Goal: Use online tool/utility: Utilize a website feature to perform a specific function

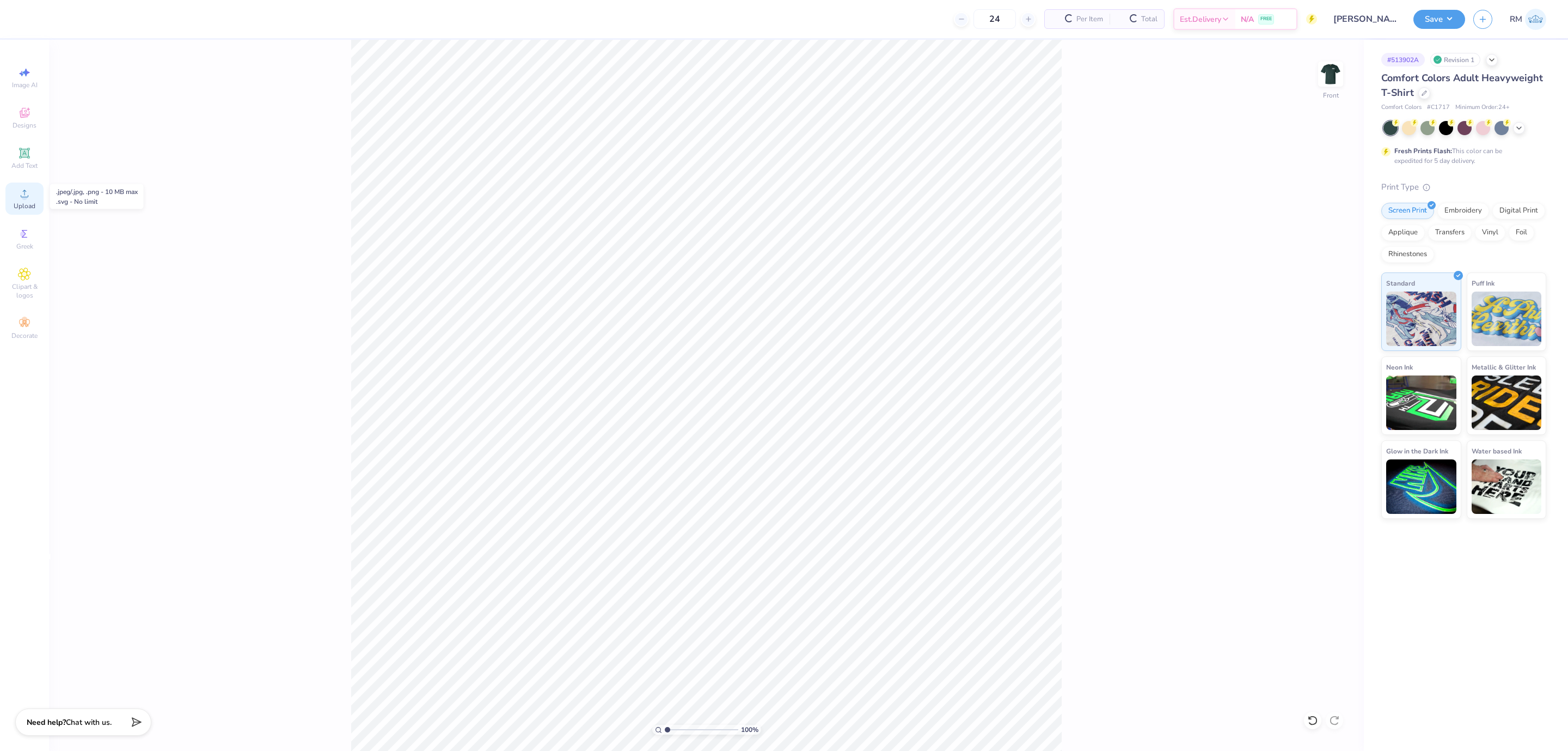
click at [25, 203] on span "Upload" at bounding box center [24, 206] width 22 height 9
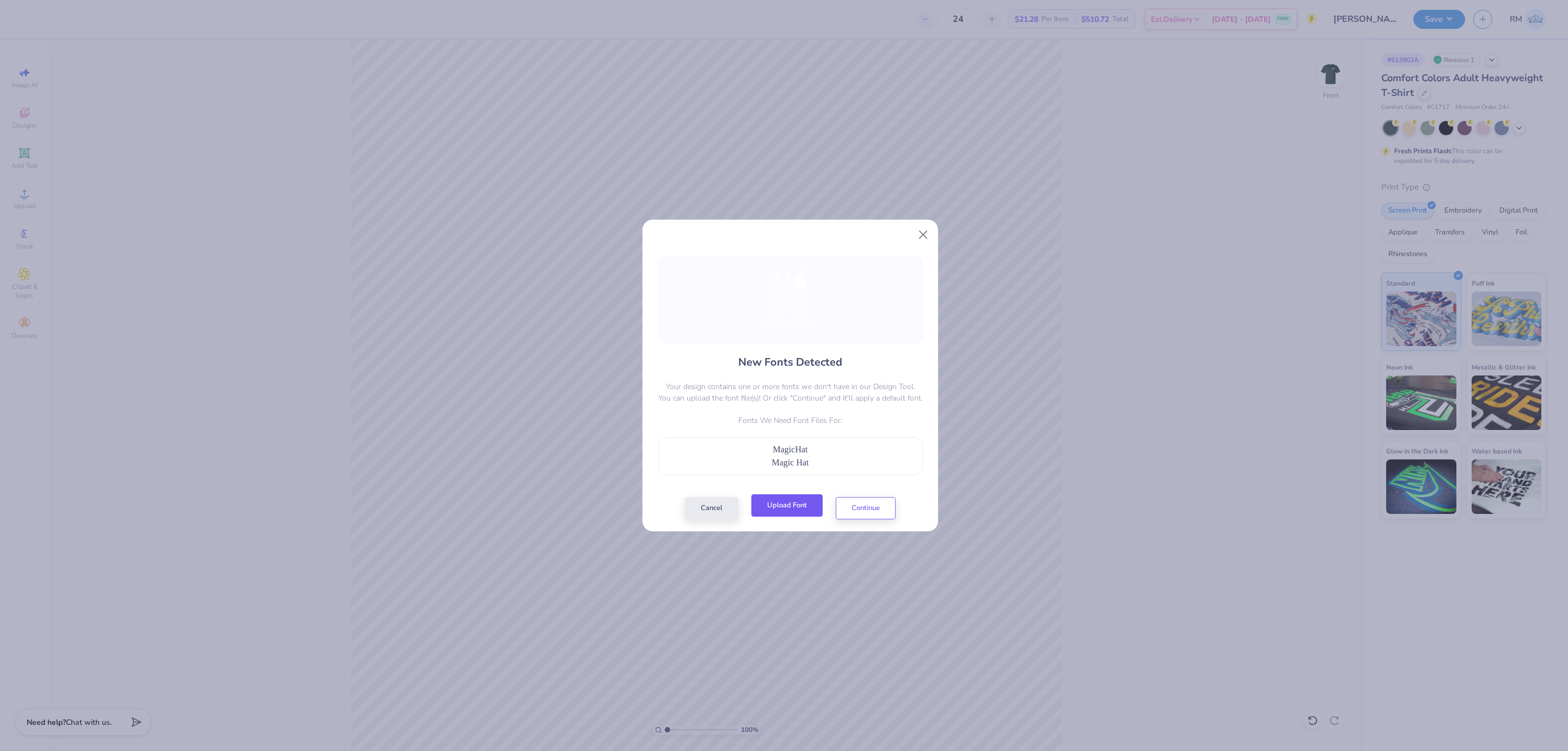
click at [803, 509] on button "Upload Font" at bounding box center [786, 505] width 71 height 23
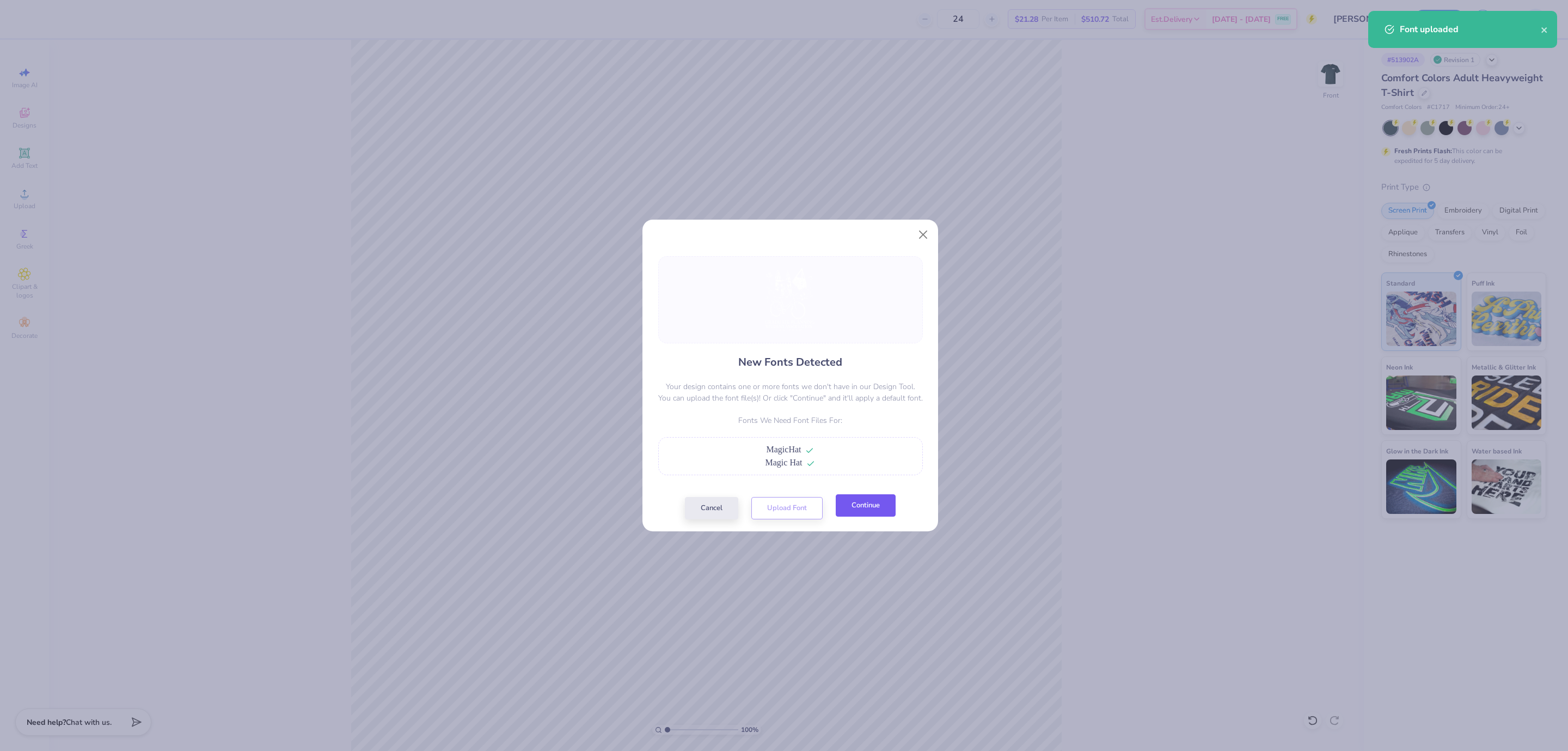
click at [885, 513] on button "Continue" at bounding box center [866, 505] width 60 height 23
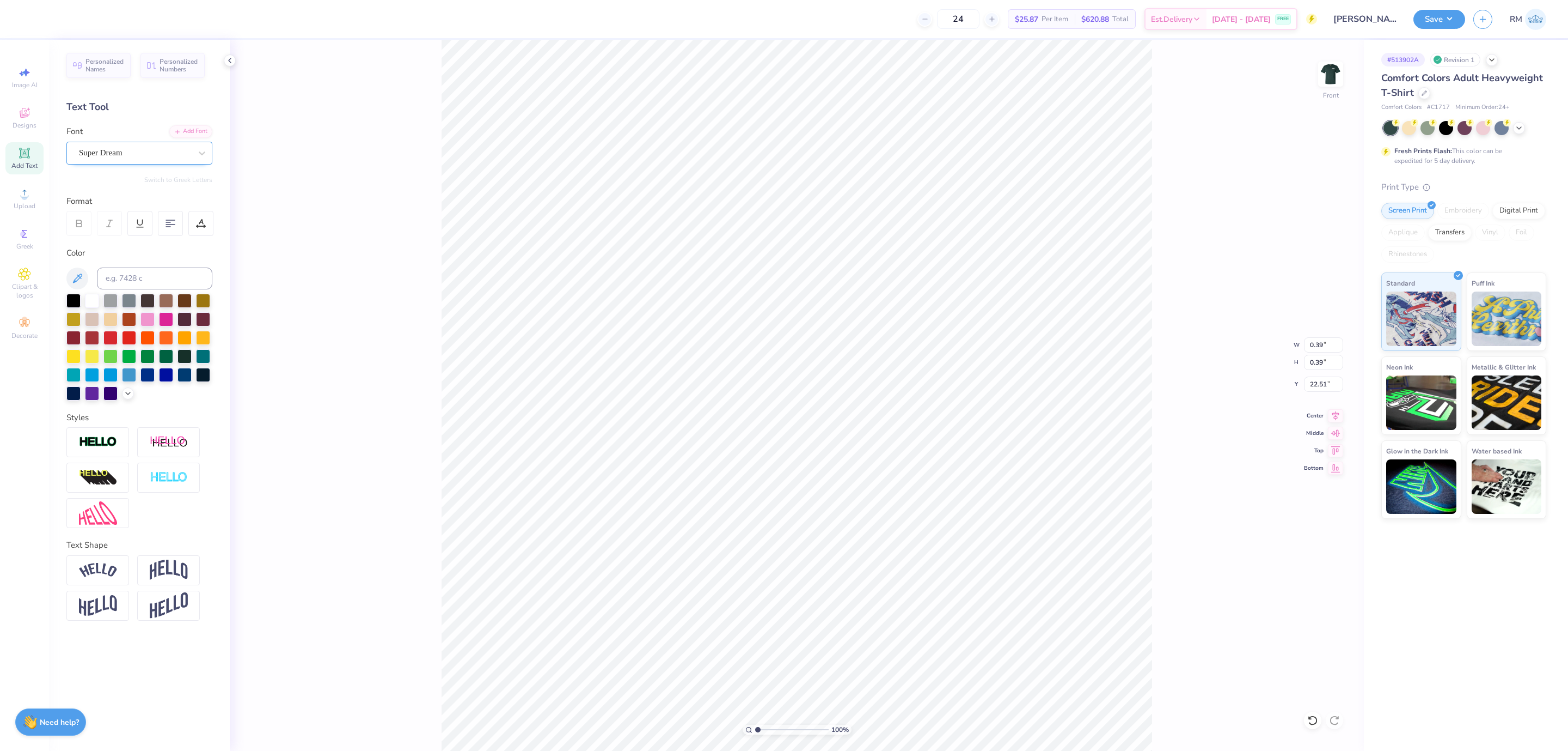
click at [172, 151] on div "Super Dream" at bounding box center [135, 153] width 114 height 17
click at [145, 242] on div "[PERSON_NAME]" at bounding box center [139, 239] width 117 height 12
type input "asi"
type input "0.36"
type input "0.38"
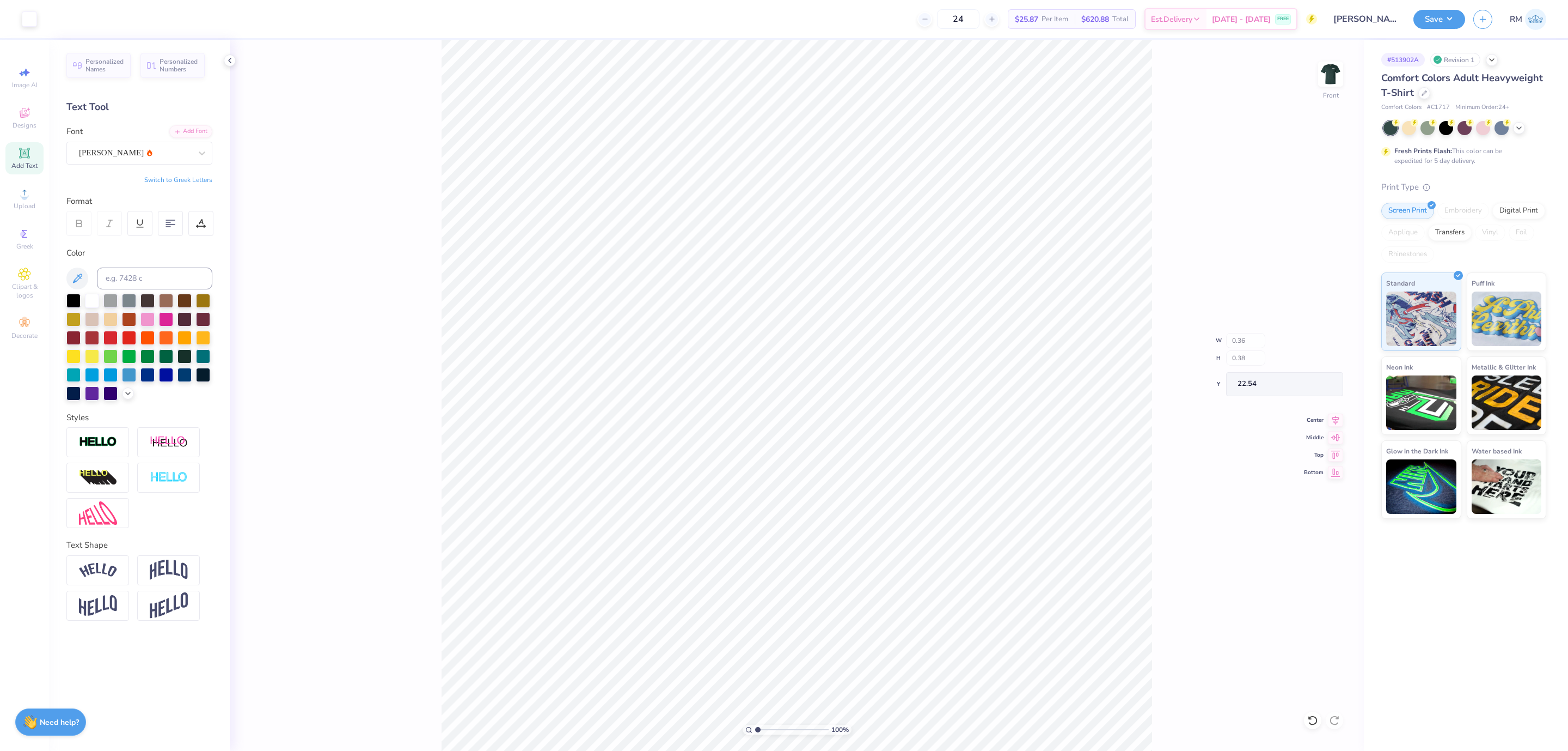
type input "22.54"
click at [135, 147] on div "Super Dream" at bounding box center [135, 153] width 114 height 17
click at [144, 244] on div "[PERSON_NAME]" at bounding box center [139, 239] width 117 height 12
type input "asi"
type input "7.29"
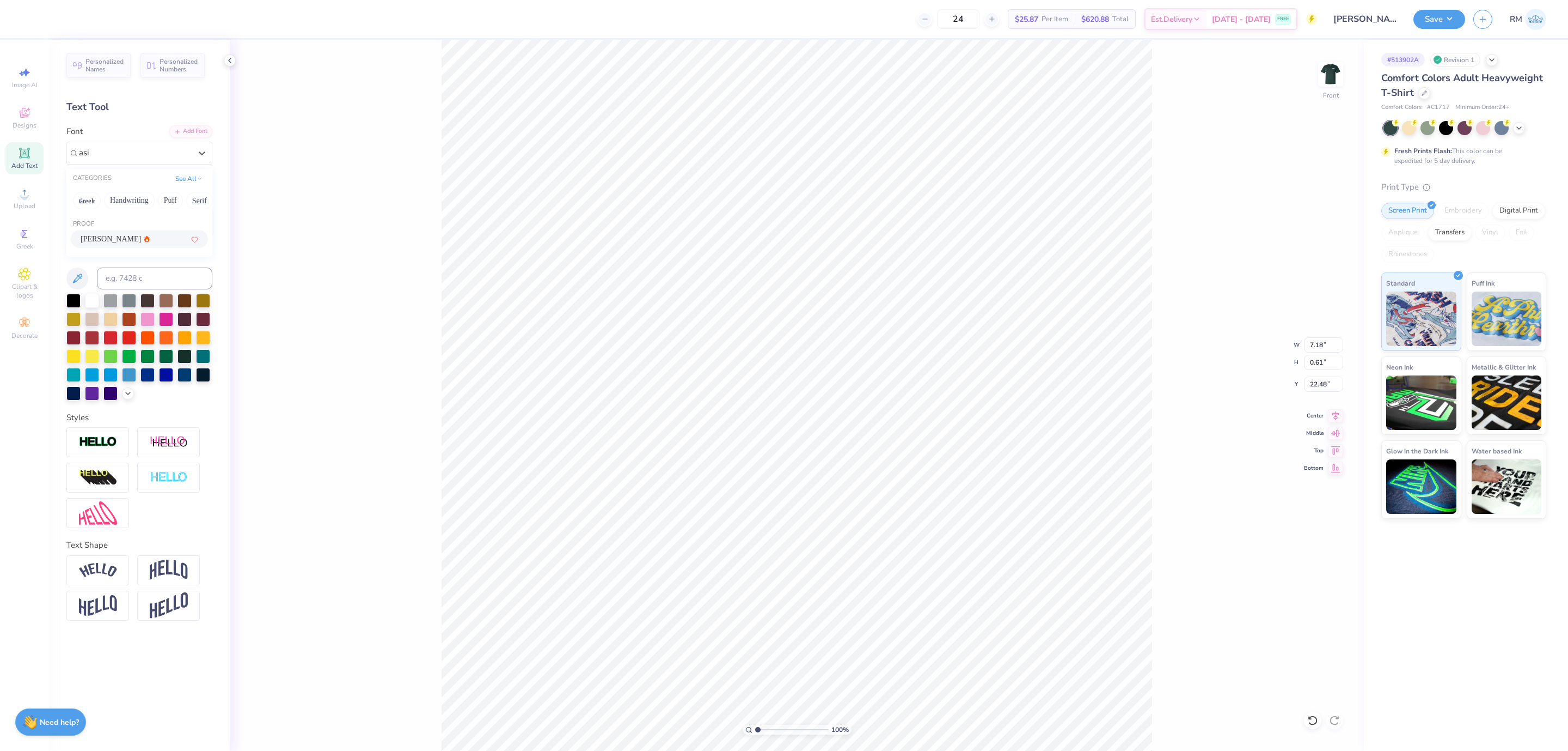
type input "0.59"
type input "22.55"
click at [1343, 417] on icon at bounding box center [1335, 414] width 15 height 13
type input "13.01"
type input "0.92"
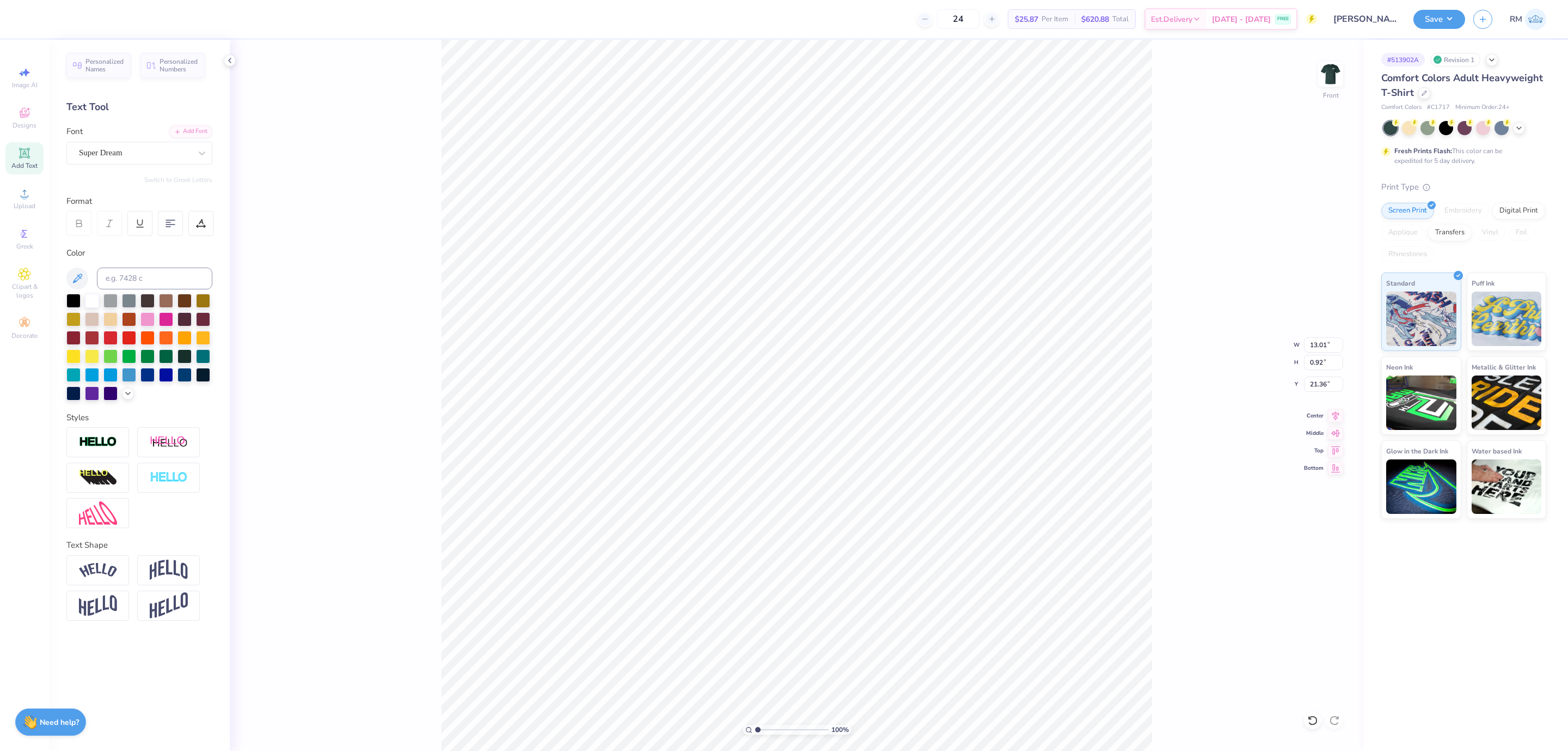
type input "21.36"
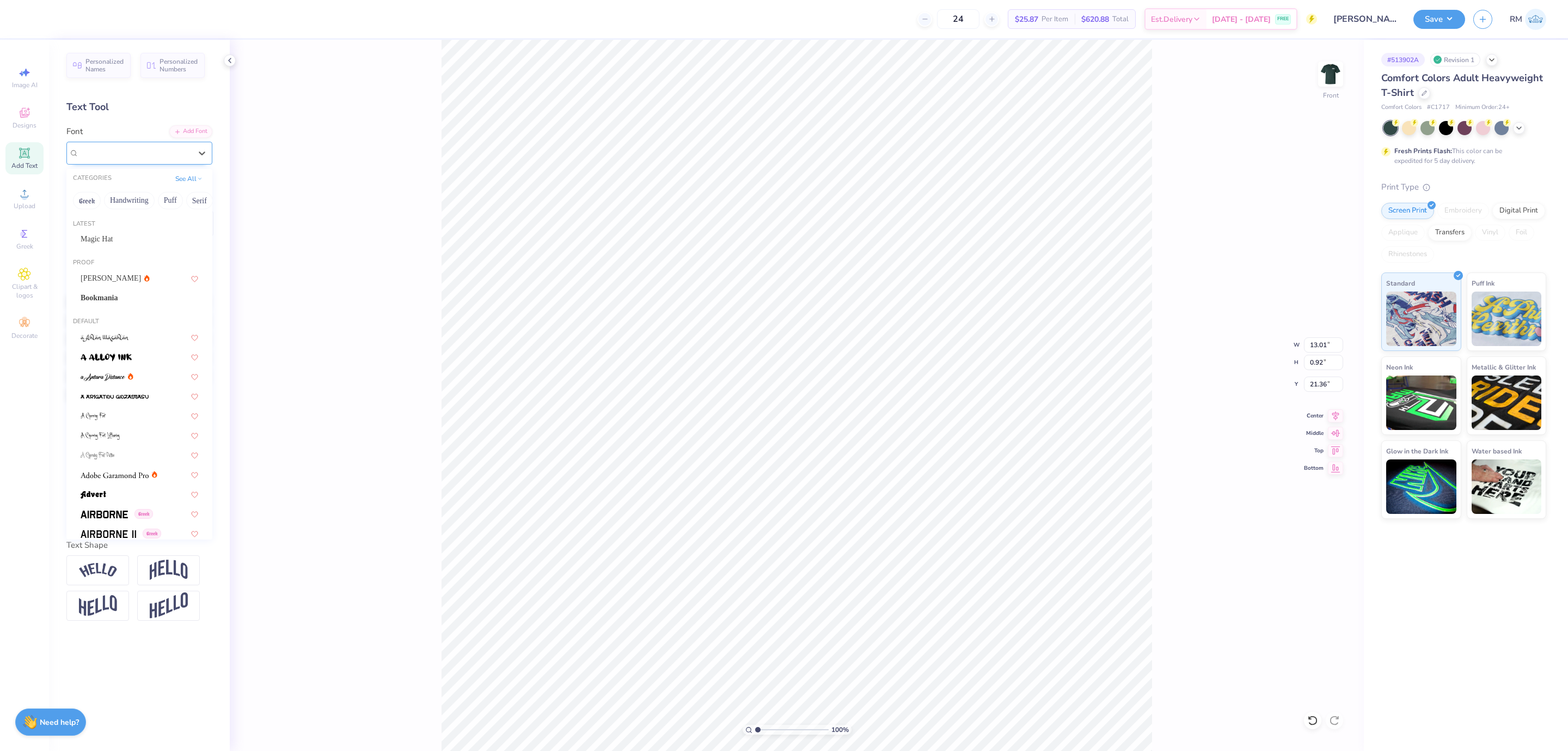
click at [163, 158] on div "Super Dream" at bounding box center [135, 153] width 114 height 17
click at [152, 242] on div "Magic Hat" at bounding box center [139, 239] width 117 height 12
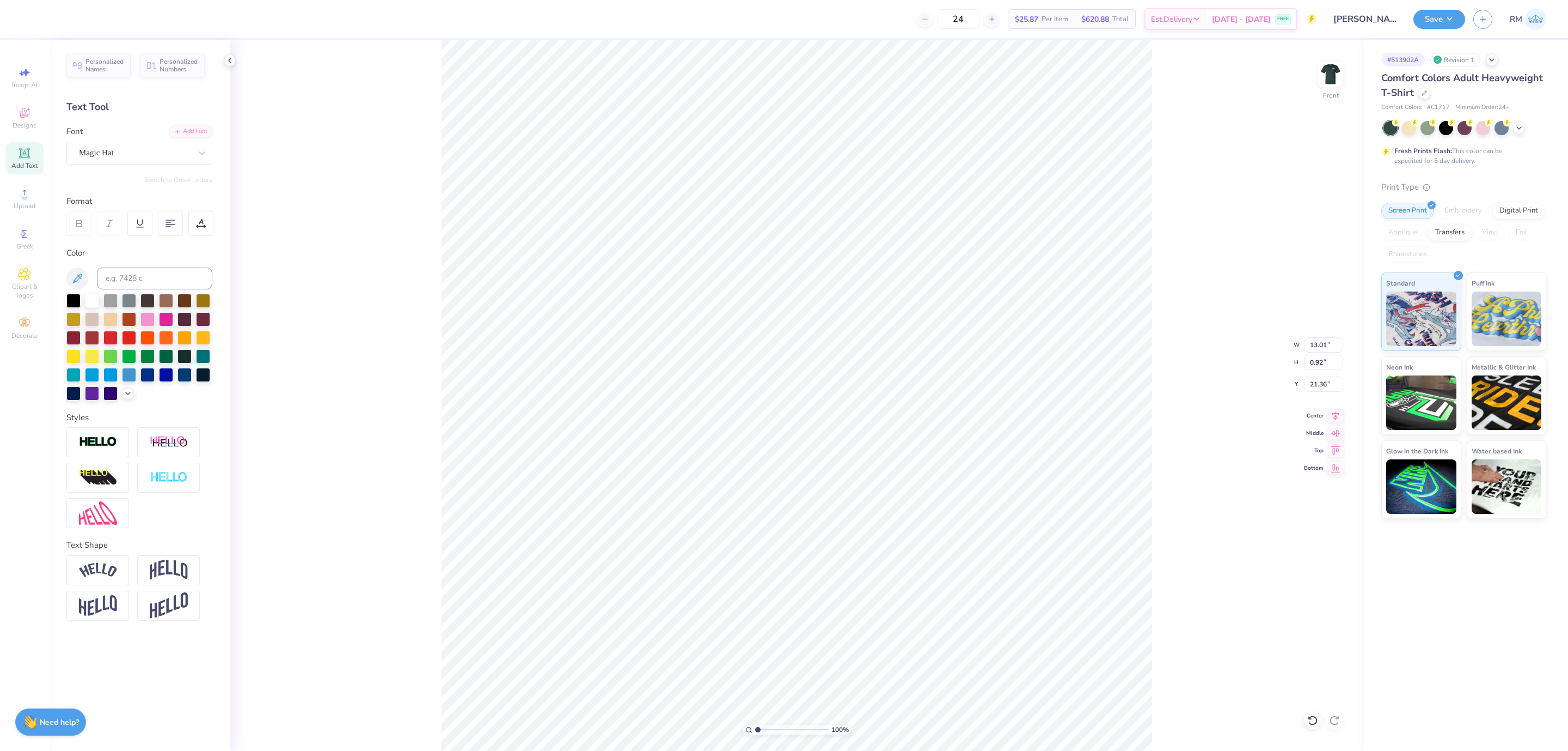
type input "13.92"
type input "1.02"
type input "21.39"
type input "13.31"
type input "0.98"
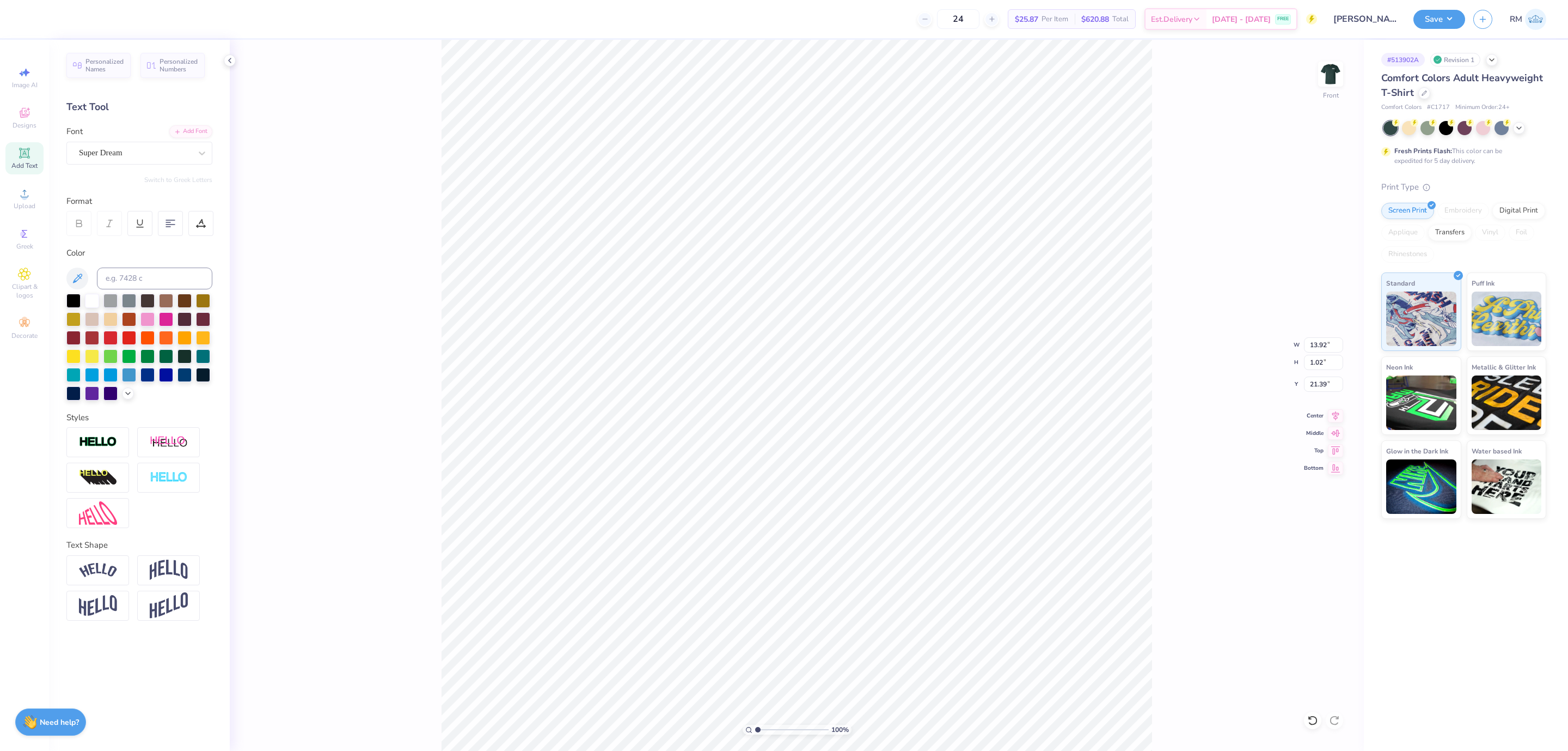
type input "20.03"
click at [147, 147] on div "Super Dream" at bounding box center [135, 153] width 114 height 17
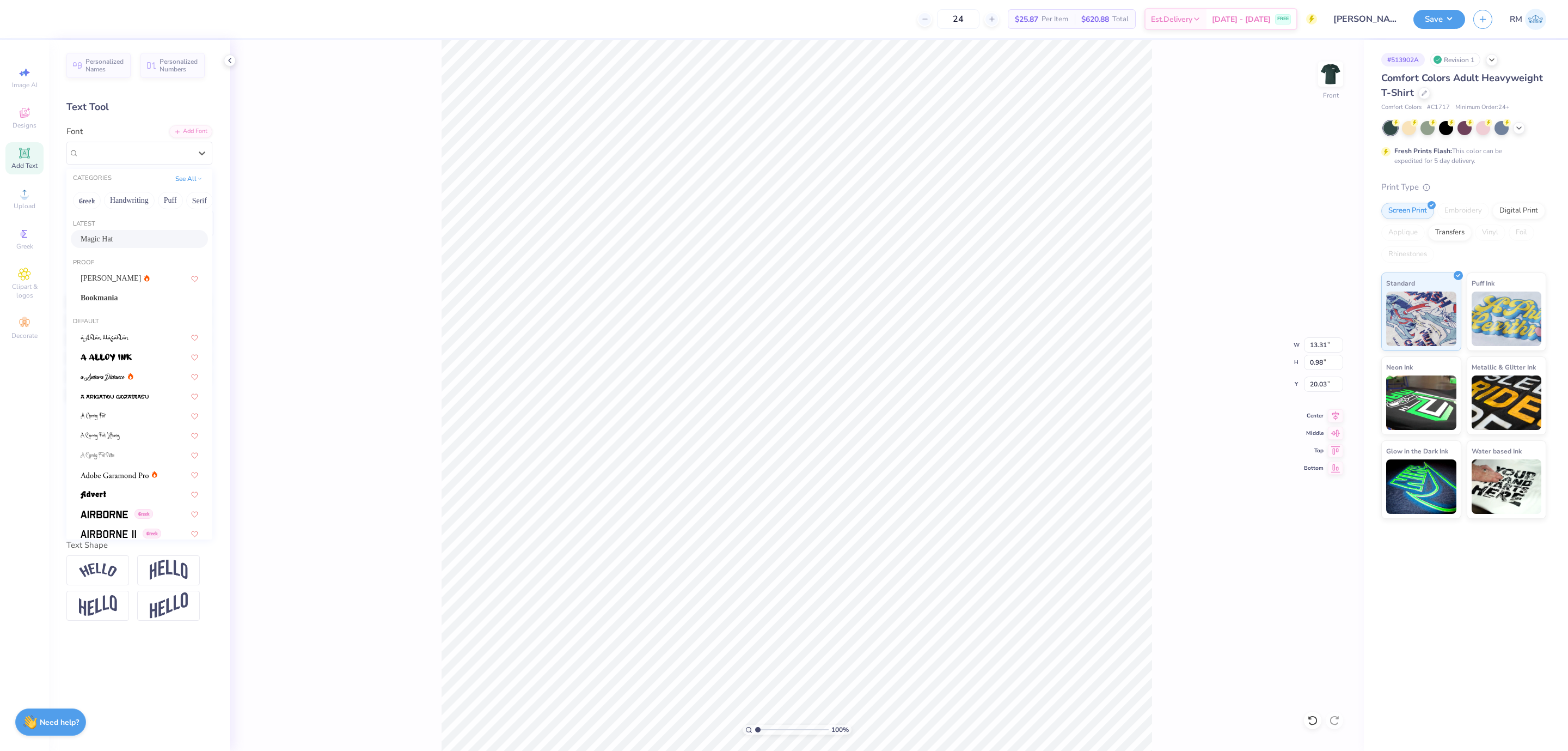
click at [127, 237] on div "Magic Hat" at bounding box center [139, 239] width 117 height 12
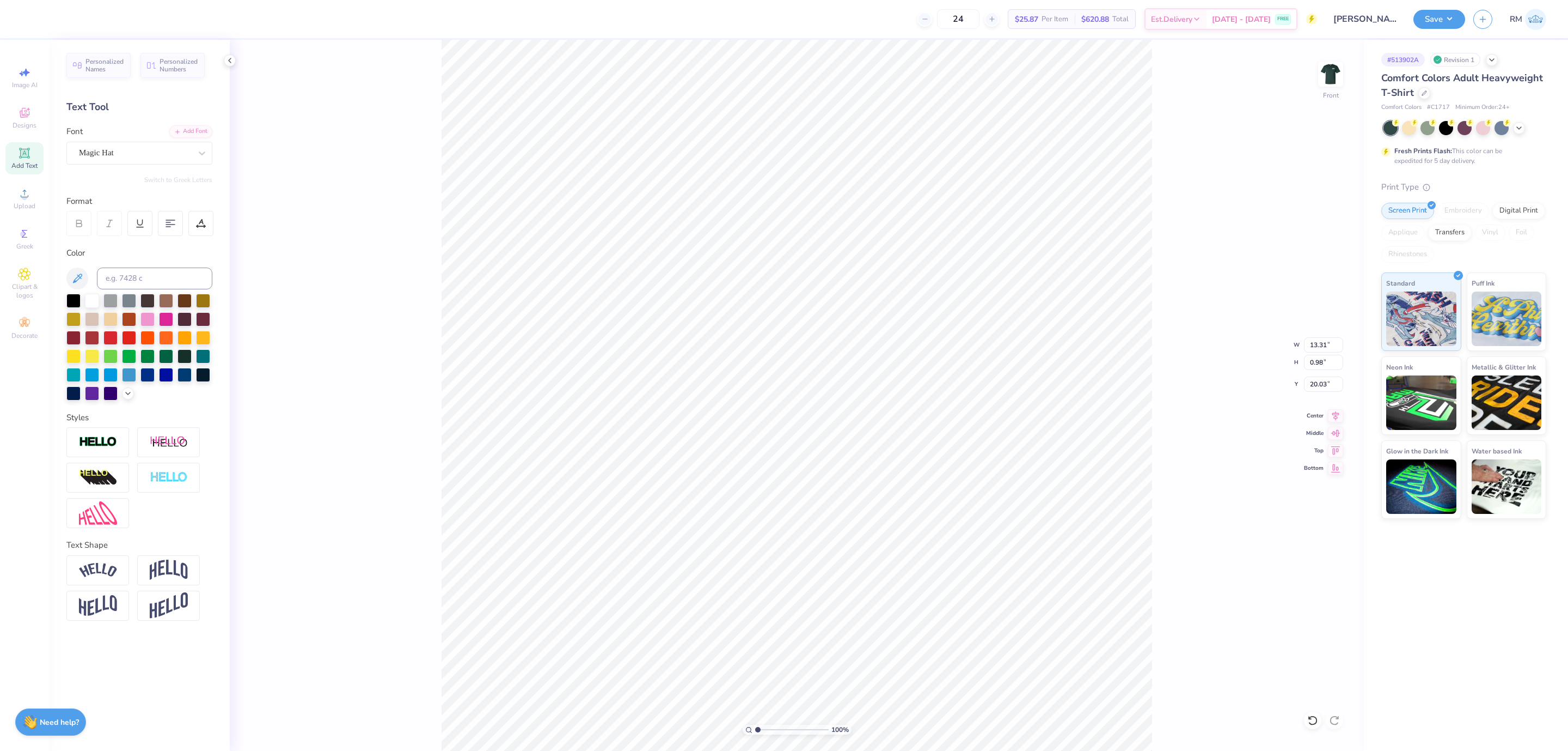
type input "14.30"
type input "1.14"
type input "20.04"
click at [1337, 418] on icon at bounding box center [1335, 414] width 15 height 13
type input "13.92"
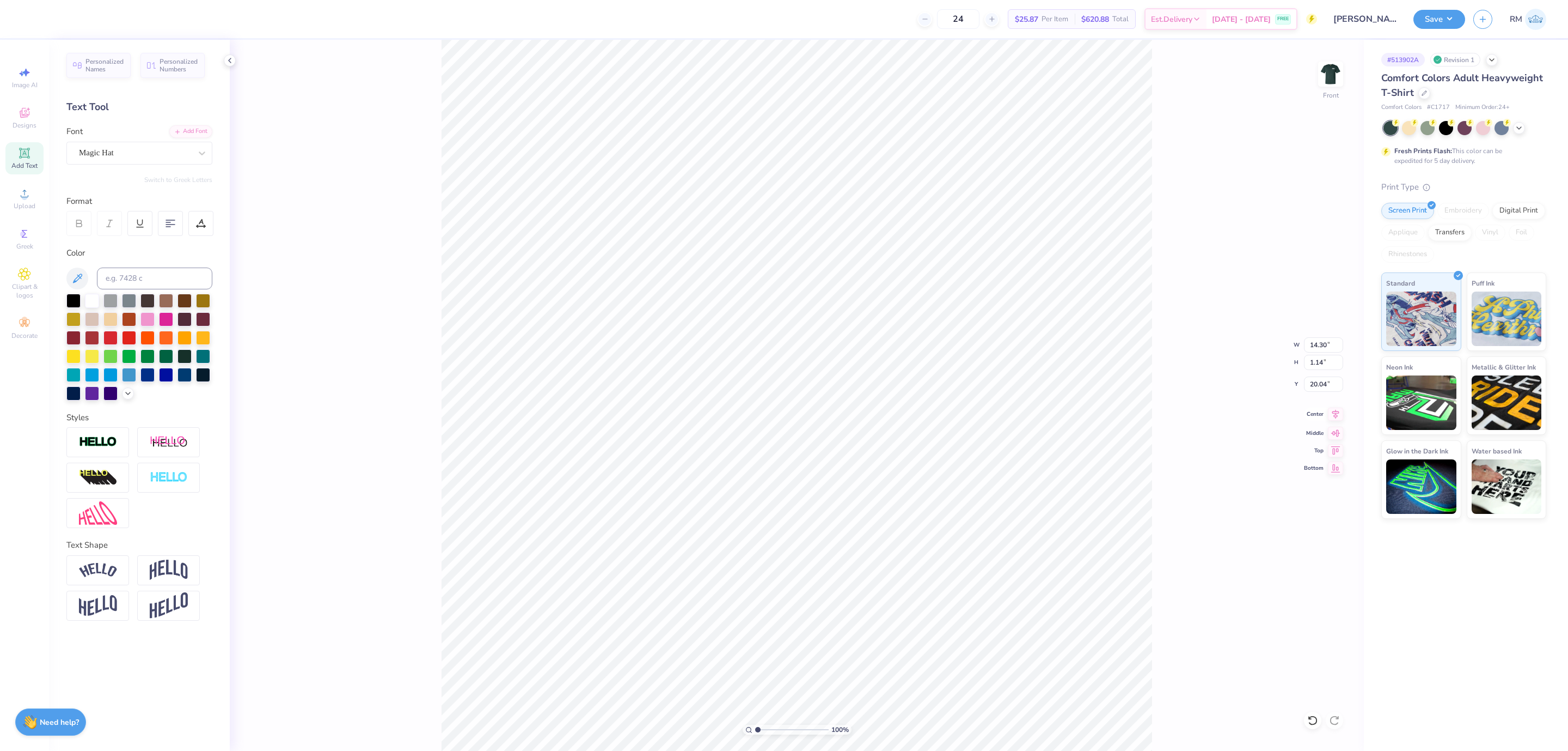
type input "1.02"
type input "21.39"
click at [1339, 417] on icon at bounding box center [1335, 414] width 15 height 13
click at [1318, 339] on input "14.53" at bounding box center [1323, 345] width 39 height 15
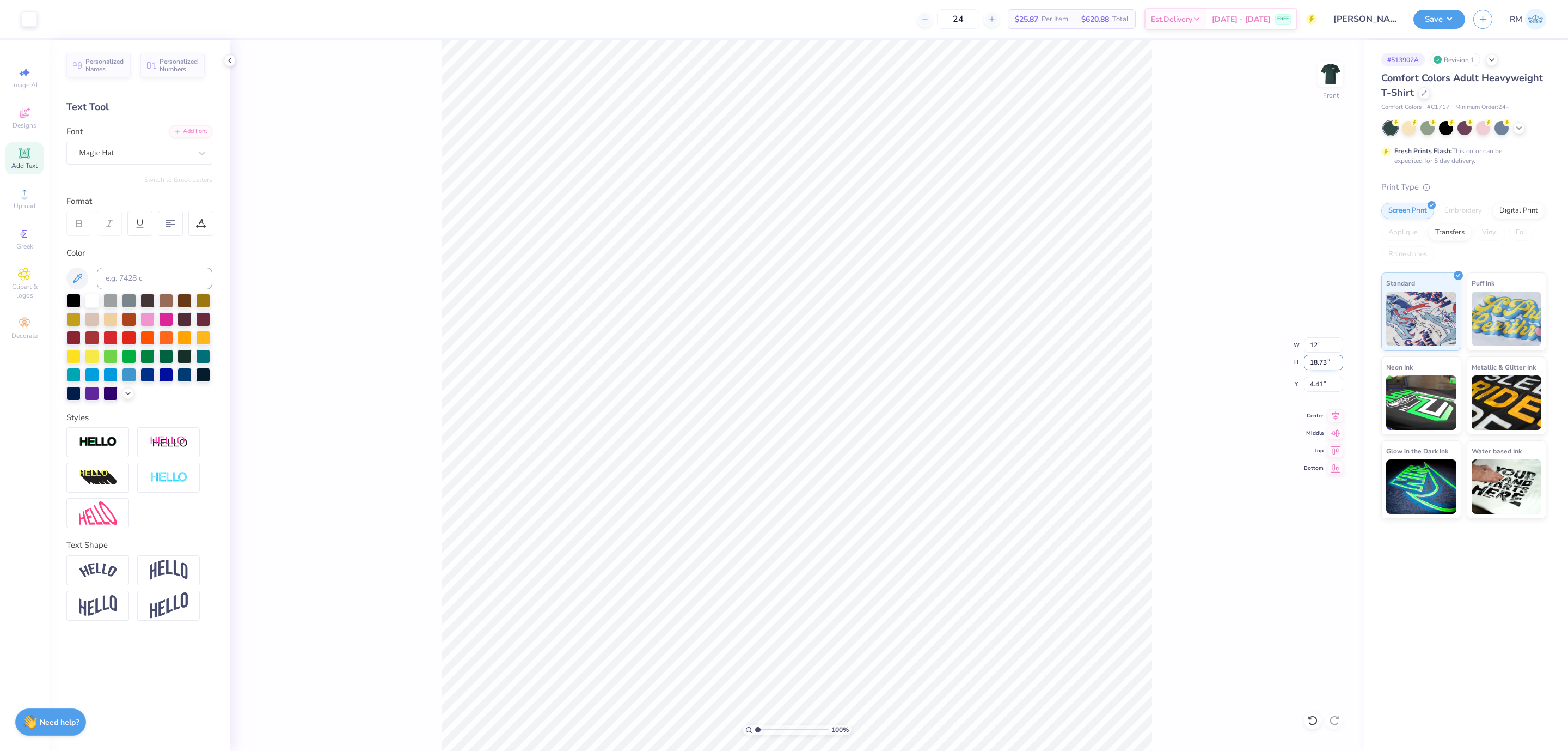
click at [1315, 366] on input "18.73" at bounding box center [1323, 362] width 39 height 15
type input "12.00"
type input "15.46"
type input "6.04"
click at [1317, 360] on input "15.46" at bounding box center [1323, 362] width 39 height 15
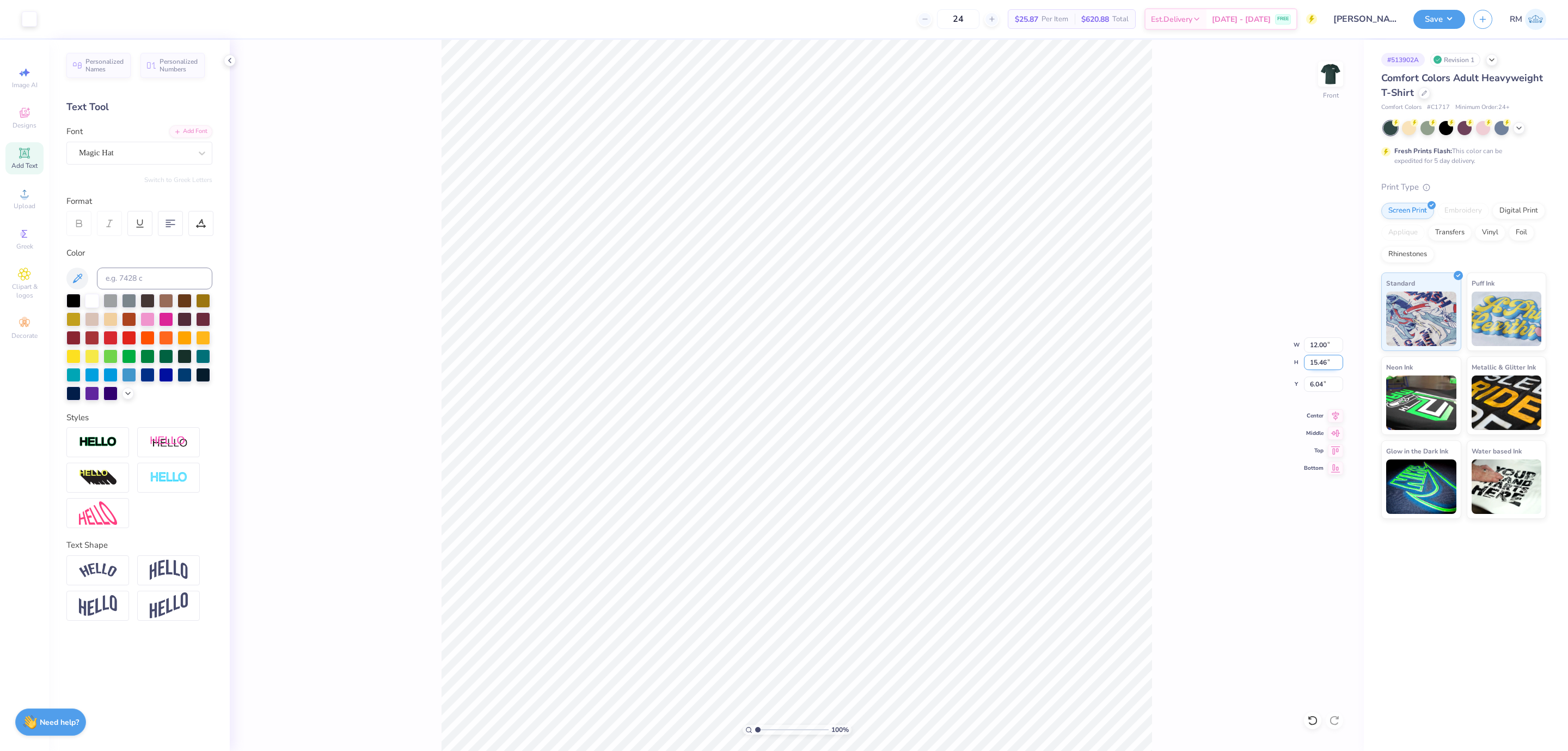
click at [1317, 360] on input "15.46" at bounding box center [1323, 362] width 39 height 15
type input "15"
type input "11.64"
type input "15.00"
click at [1317, 387] on input "6.27" at bounding box center [1323, 384] width 39 height 15
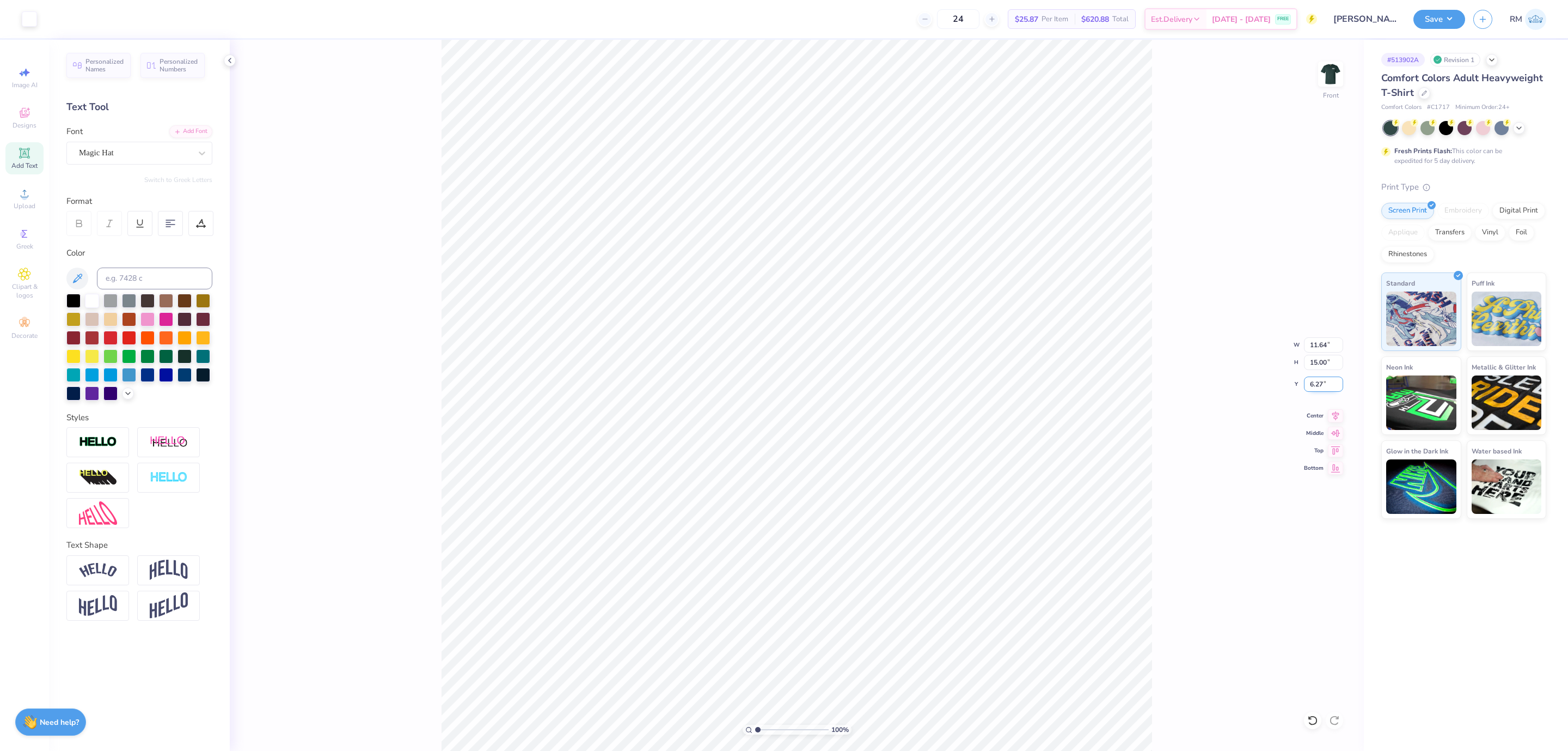
click at [1317, 387] on input "6.27" at bounding box center [1323, 384] width 39 height 15
type input "3.00"
click at [1325, 80] on img at bounding box center [1331, 74] width 44 height 44
click at [21, 203] on span "Upload" at bounding box center [24, 206] width 22 height 9
click at [782, 679] on li "Send to Back" at bounding box center [775, 675] width 85 height 21
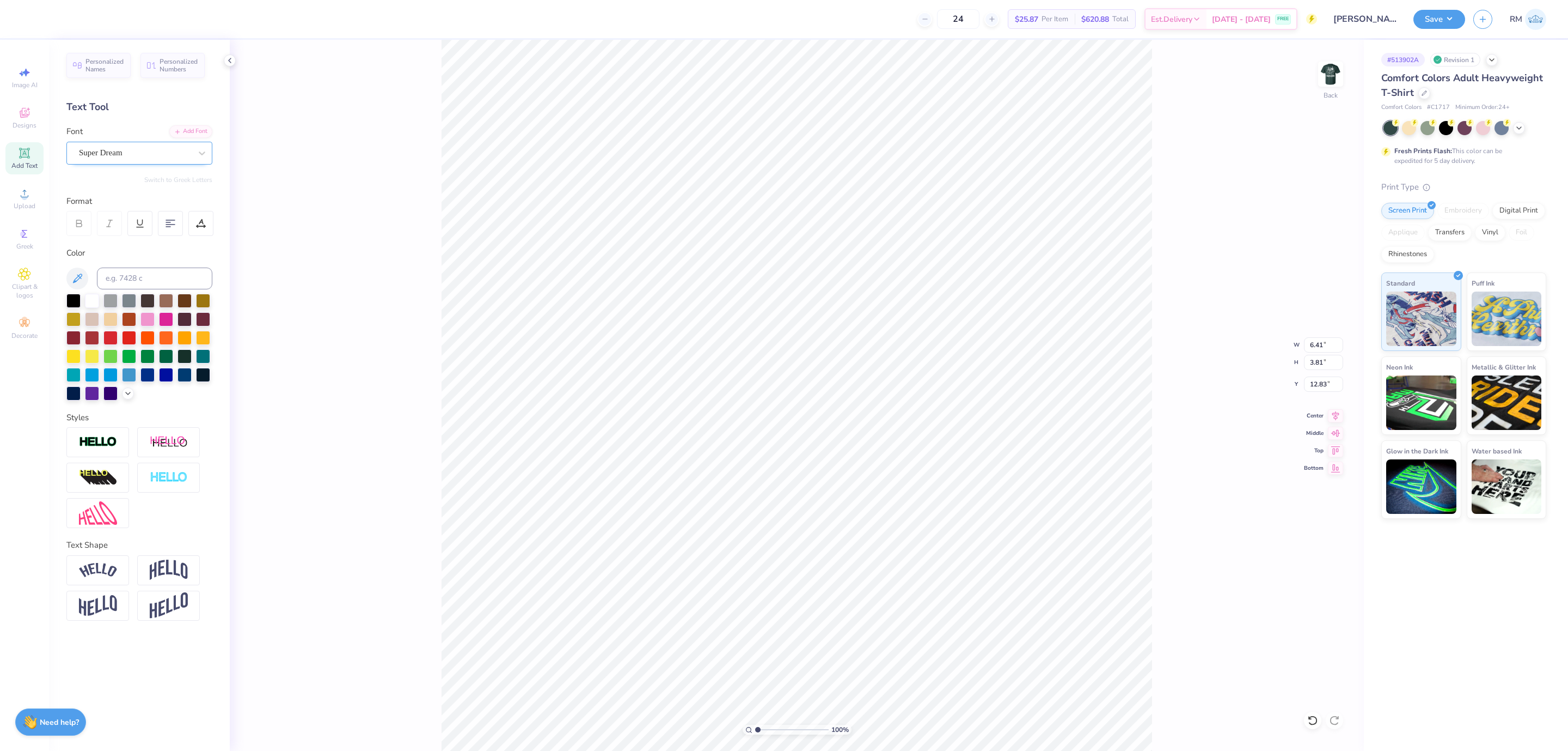
click at [142, 157] on div "Super Dream" at bounding box center [135, 153] width 114 height 17
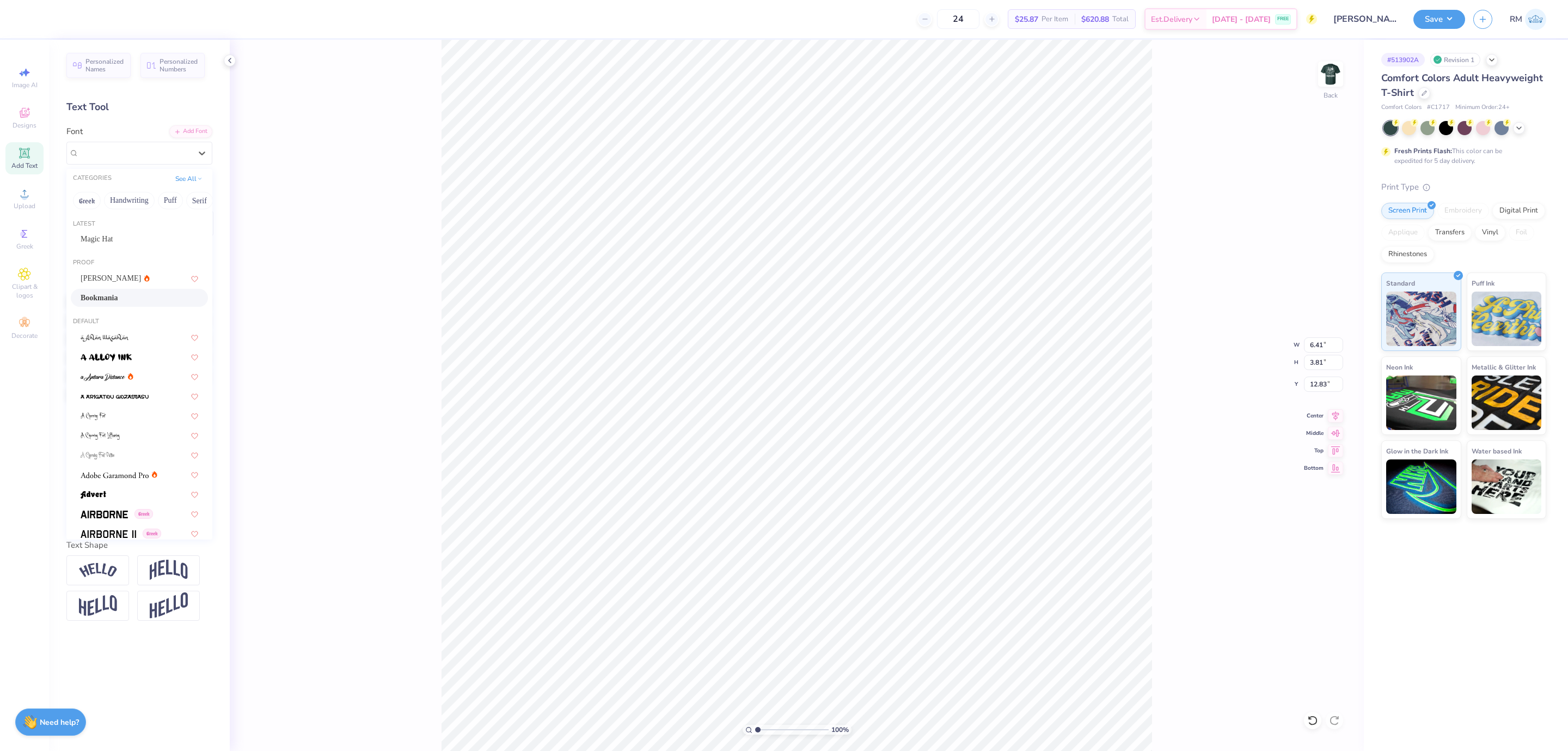
click at [142, 295] on div "Bookmania" at bounding box center [139, 297] width 117 height 12
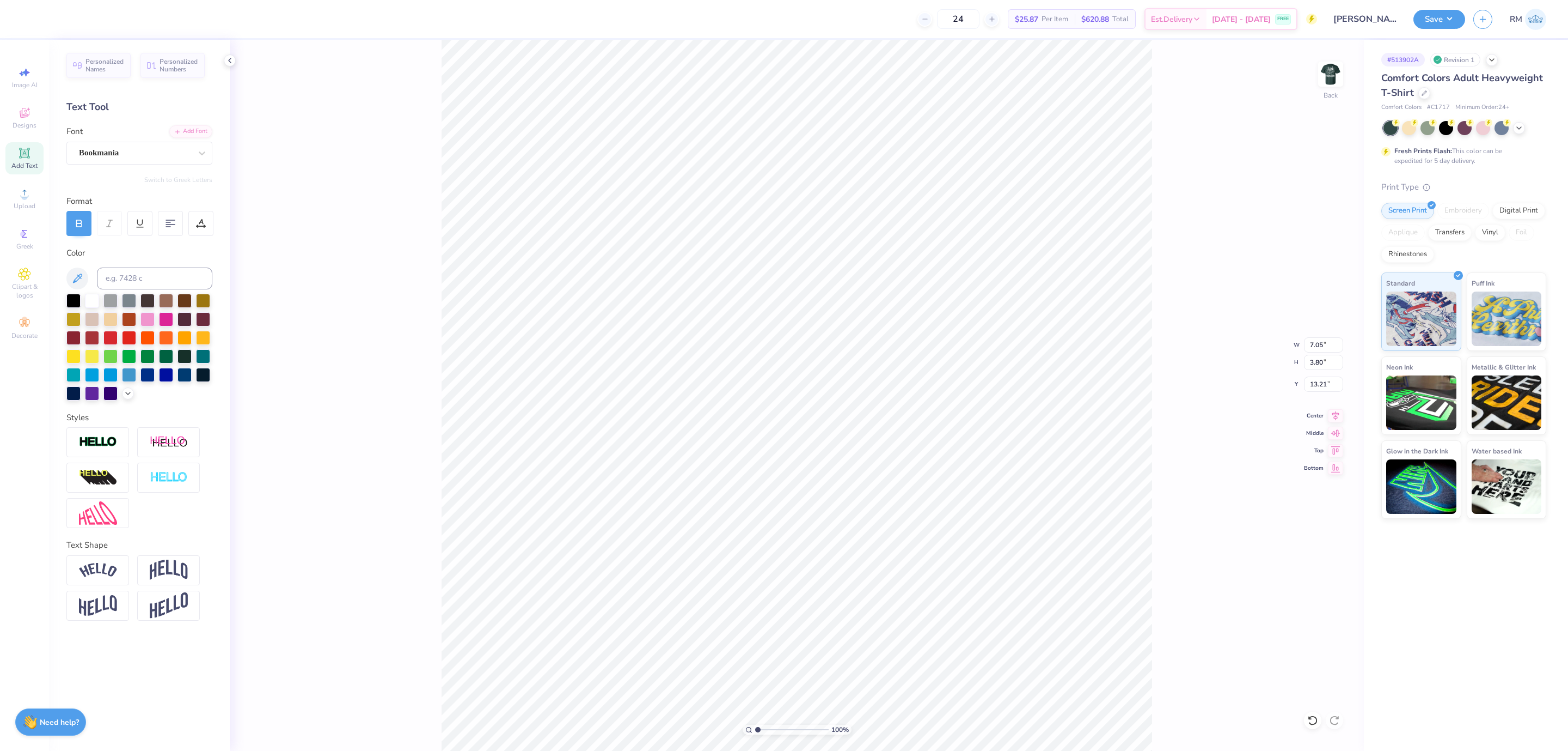
type input "7.05"
type input "3.80"
type input "13.21"
type input "6.09"
type input "3.68"
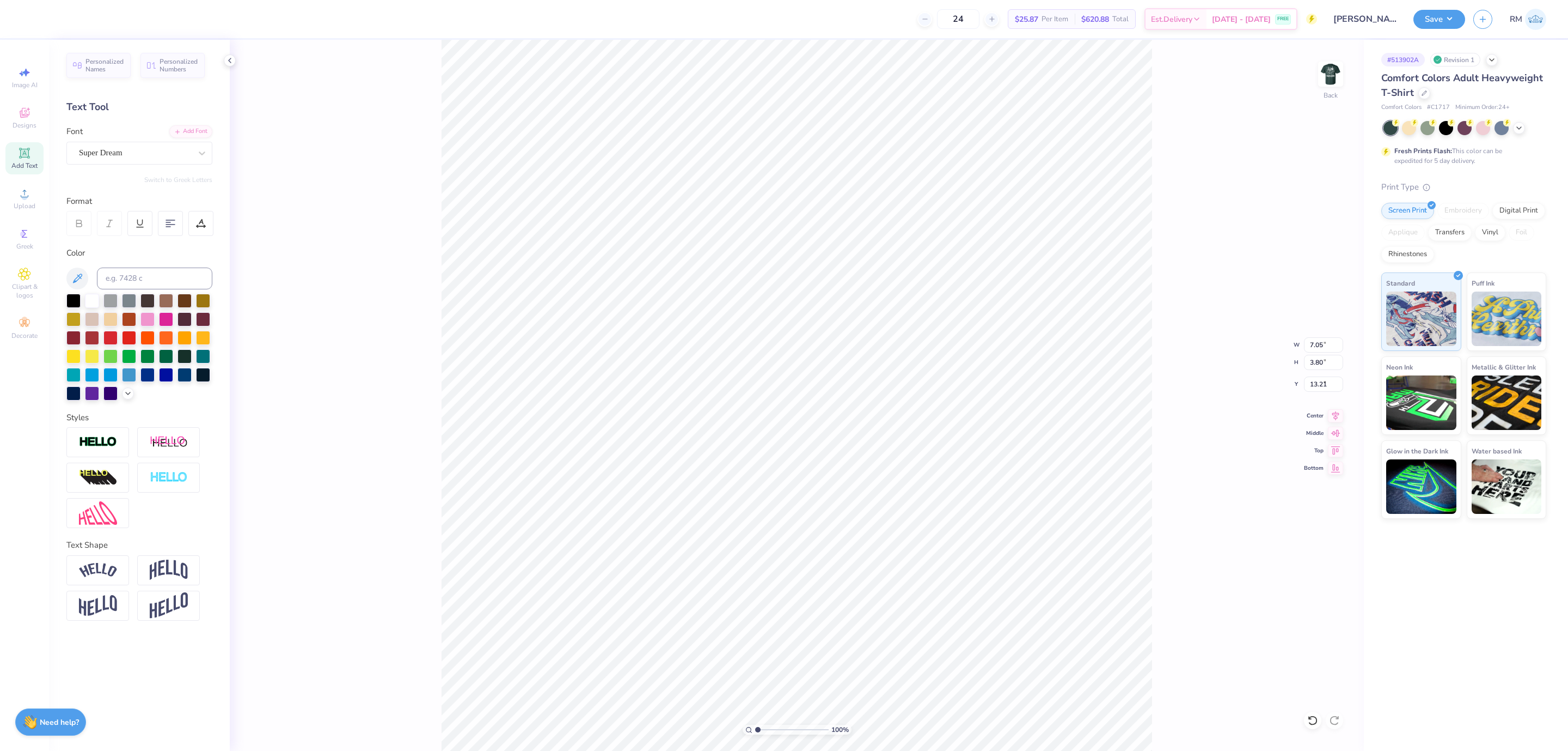
type input "8.49"
click at [127, 157] on div "Super Dream" at bounding box center [135, 153] width 114 height 17
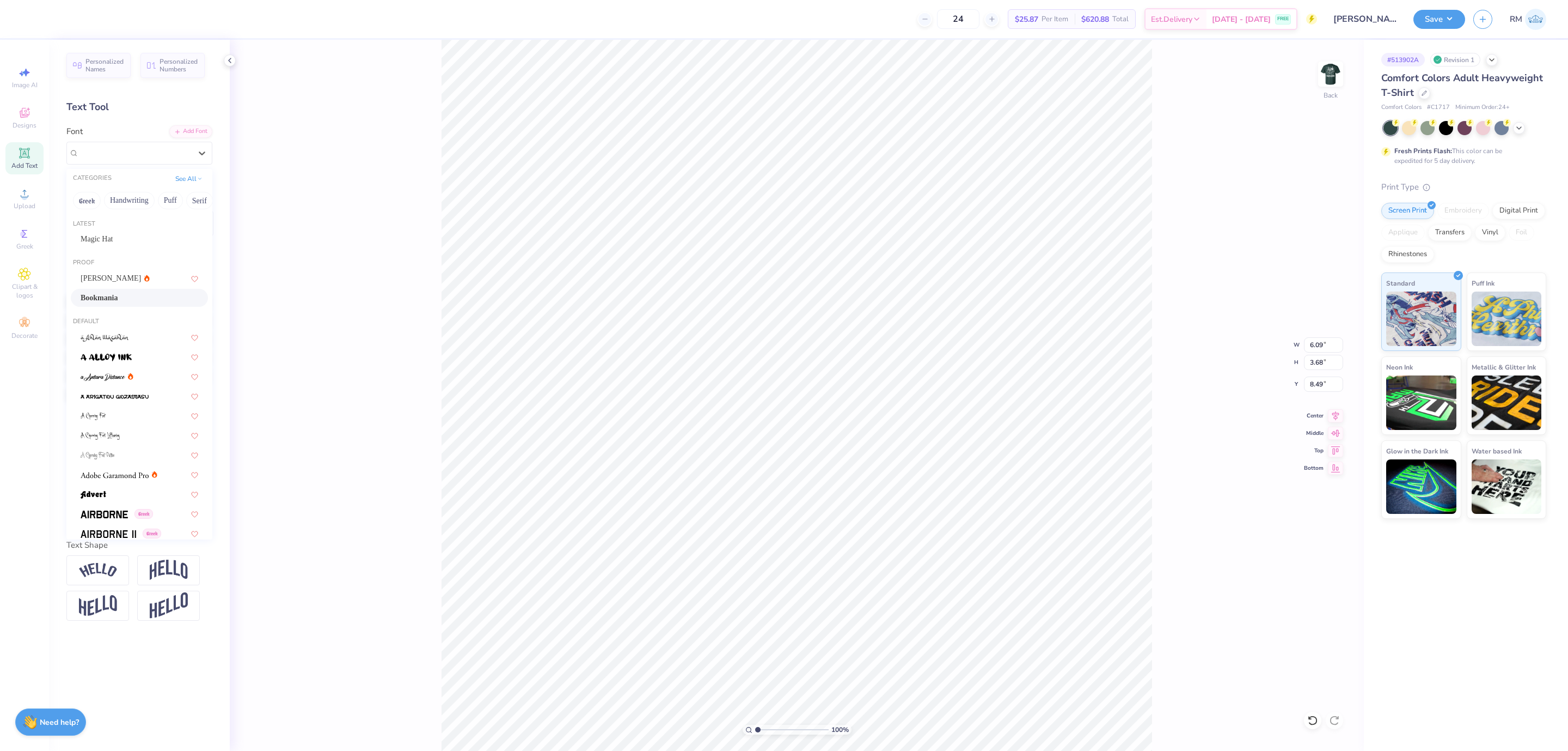
click at [131, 295] on div "Bookmania" at bounding box center [139, 297] width 117 height 12
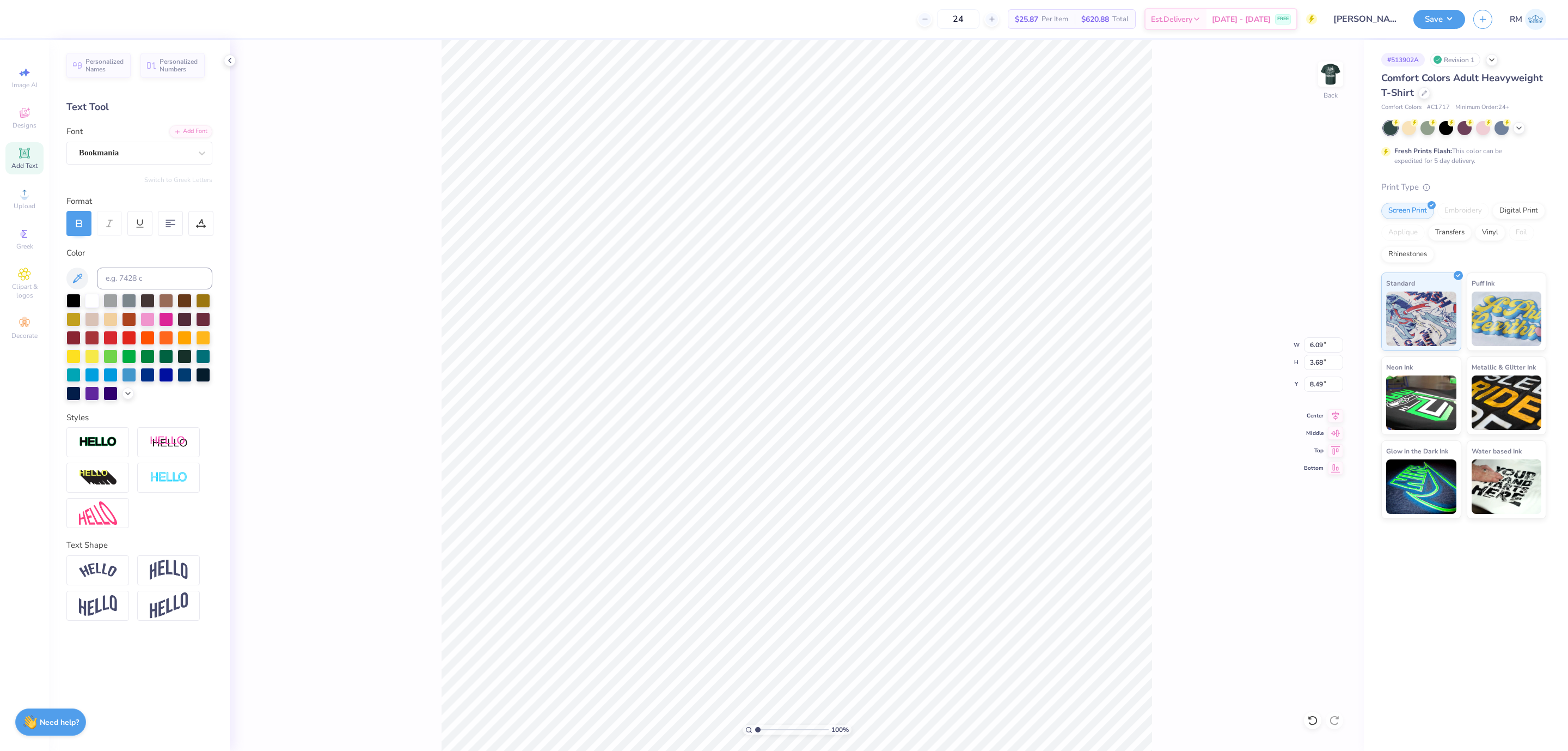
type input "7.35"
type input "3.80"
type input "8.81"
click at [1335, 421] on div "100 % Back W 7.35 7.35 " H 3.80 3.80 " Y 8.81 8.81 " Center Middle Top Bottom" at bounding box center [796, 395] width 1134 height 711
click at [1336, 420] on icon at bounding box center [1335, 414] width 15 height 13
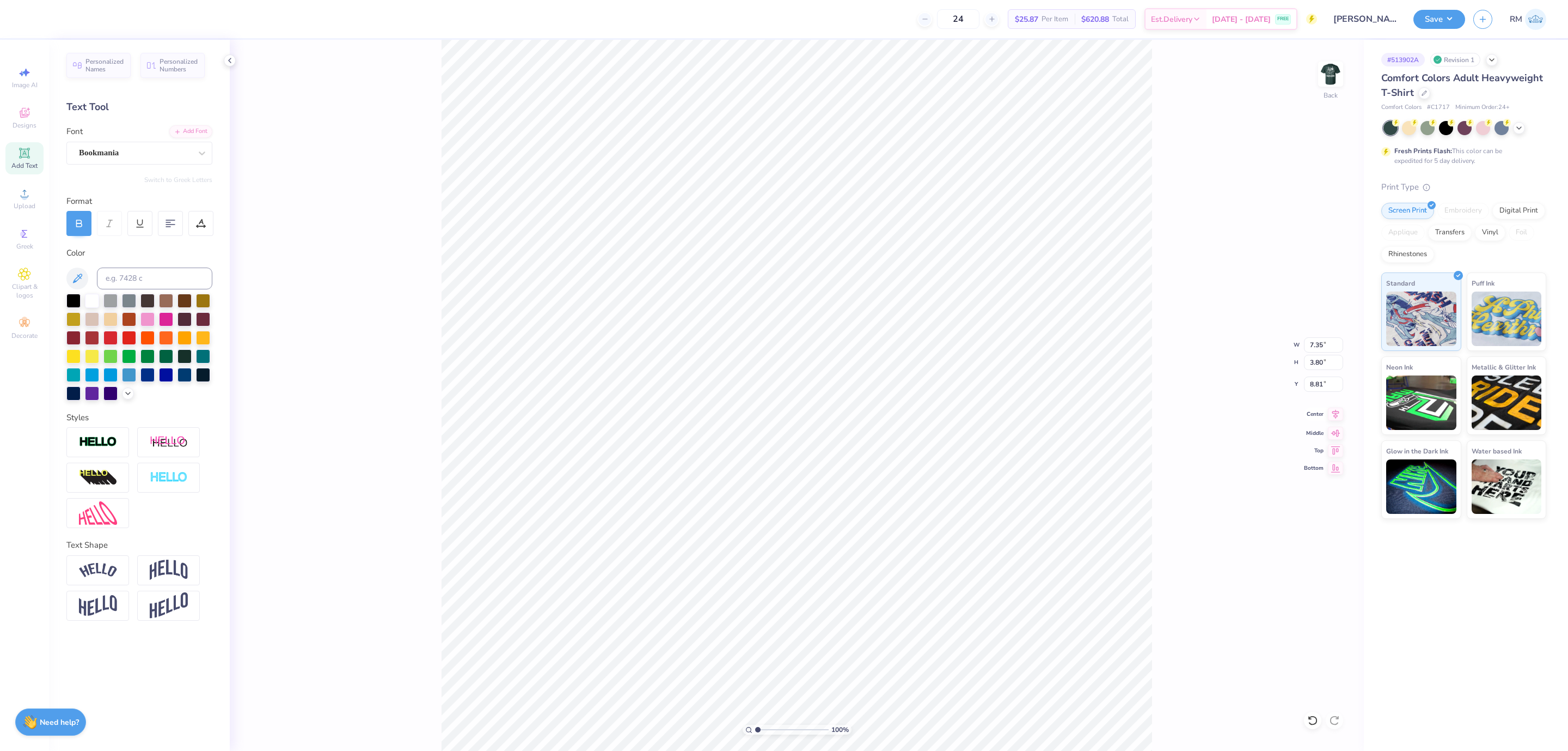
type input "7.05"
type input "13.21"
click at [1336, 415] on icon at bounding box center [1336, 414] width 7 height 9
type input "7.35"
type input "8.81"
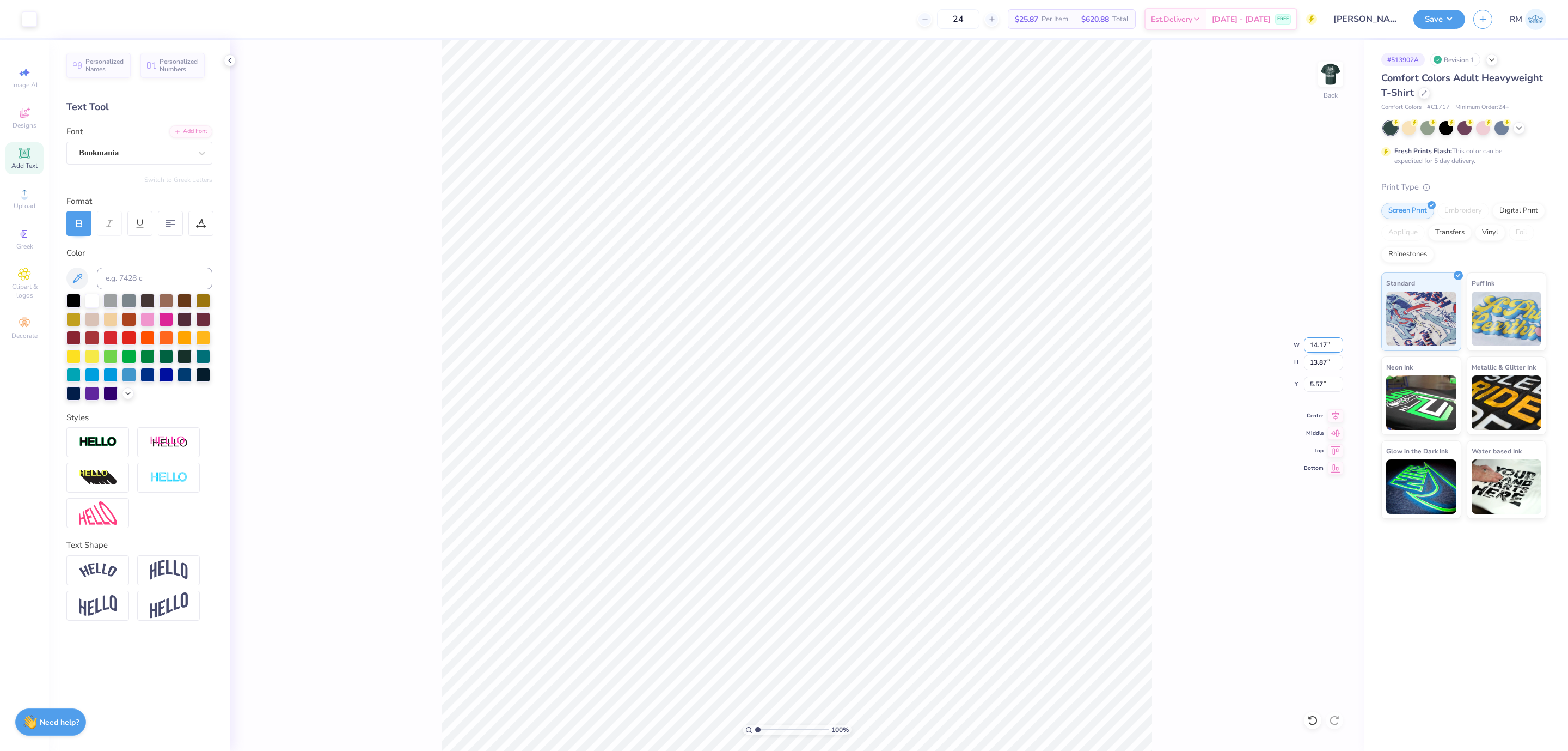
click at [1308, 345] on input "14.17" at bounding box center [1323, 345] width 39 height 15
type input "3.00"
type input "2.94"
click at [1320, 384] on input "8.41" at bounding box center [1323, 384] width 39 height 15
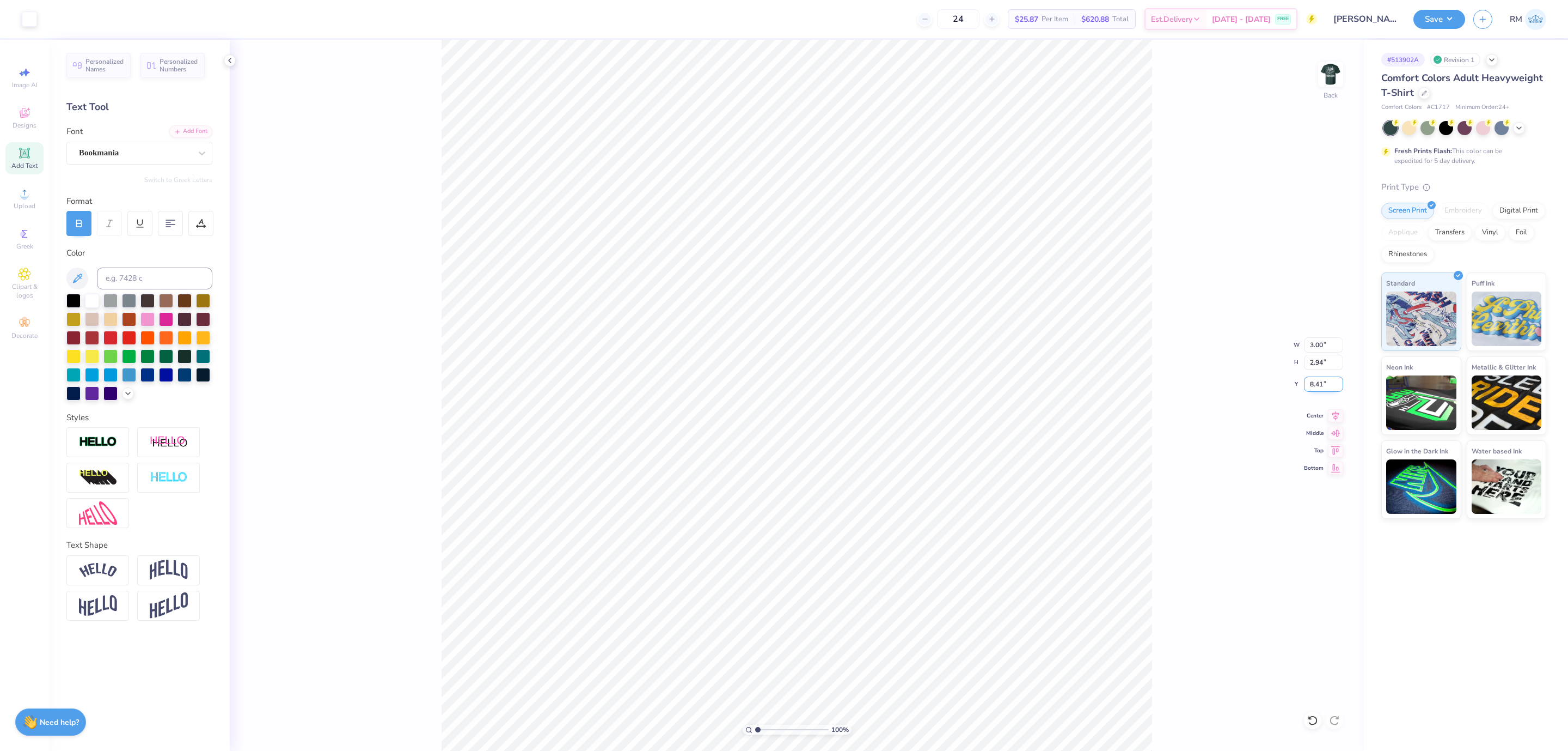
click at [1320, 384] on input "8.41" at bounding box center [1323, 384] width 39 height 15
type input "3.00"
click at [26, 26] on div at bounding box center [29, 18] width 15 height 15
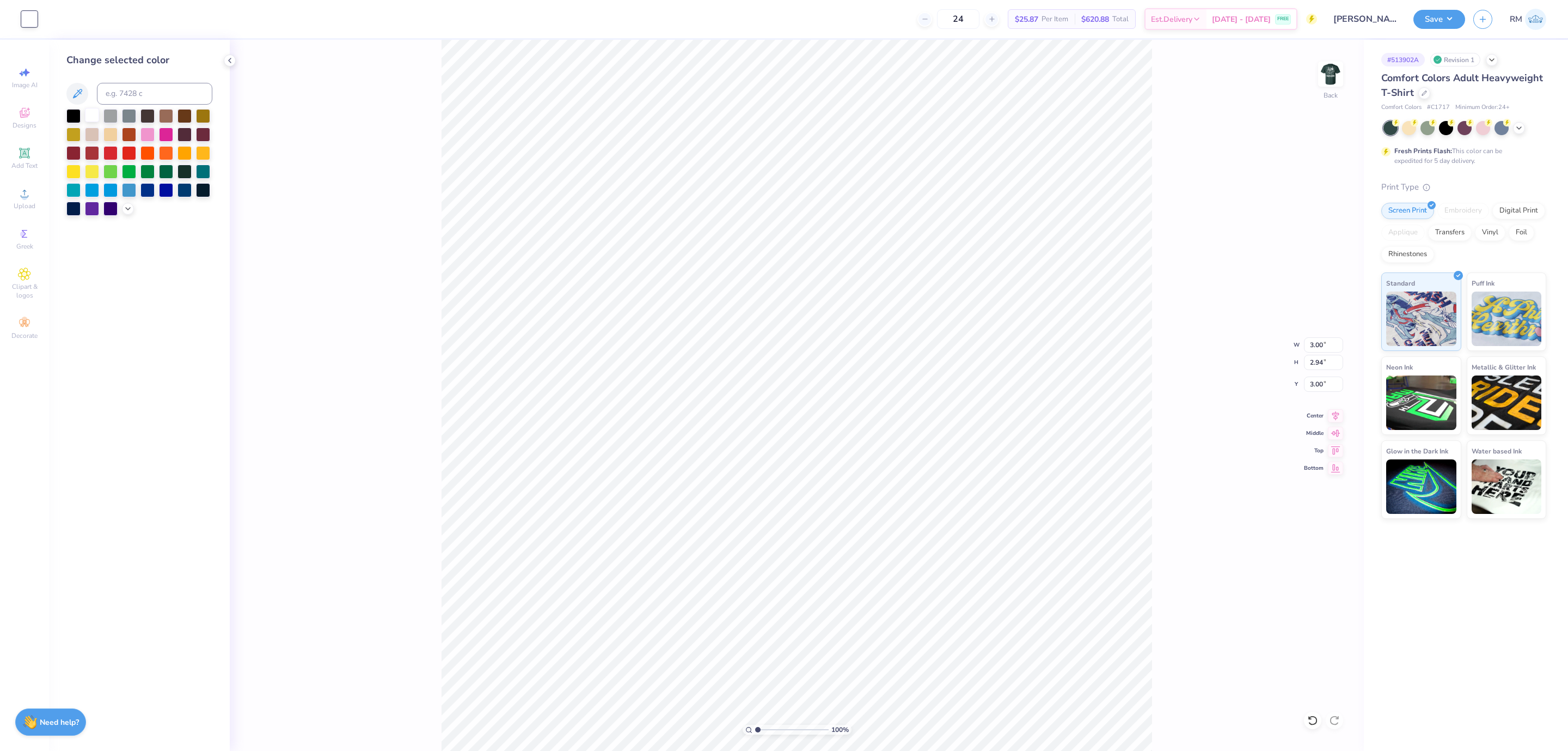
click at [90, 115] on div at bounding box center [92, 115] width 14 height 14
click at [1446, 18] on button "Save" at bounding box center [1439, 17] width 52 height 19
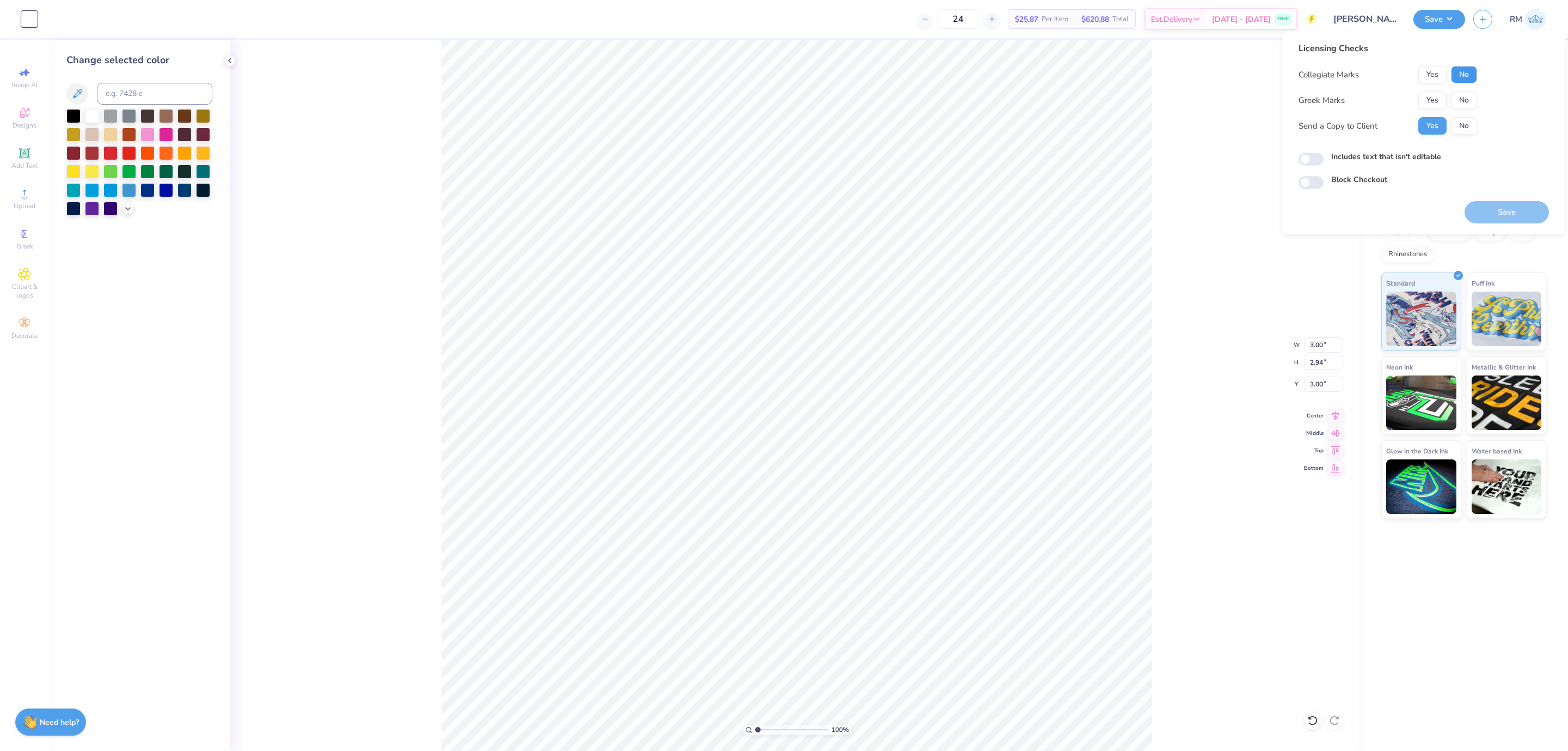
click at [1468, 74] on button "No" at bounding box center [1464, 74] width 26 height 18
click at [1435, 71] on button "Yes" at bounding box center [1432, 74] width 29 height 18
click at [1464, 100] on button "No" at bounding box center [1464, 100] width 26 height 18
click at [1499, 210] on button "Save" at bounding box center [1507, 212] width 85 height 23
